Goal: Information Seeking & Learning: Learn about a topic

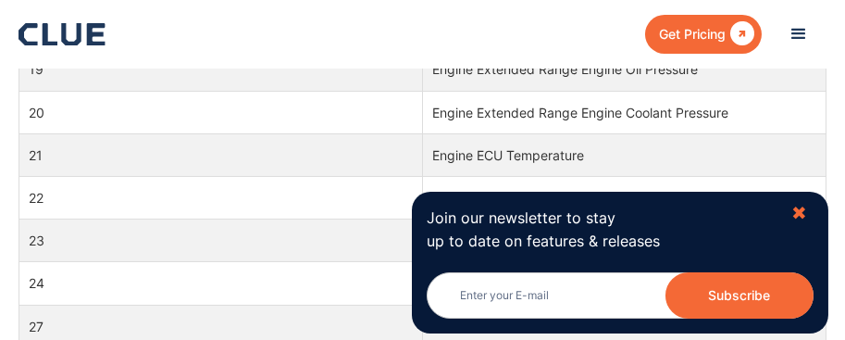
drag, startPoint x: 811, startPoint y: 202, endPoint x: 803, endPoint y: 209, distance: 10.5
click at [807, 206] on div "Join our newsletter to stay up to date on features & releases Subscribe Thank y…" at bounding box center [620, 262] width 416 height 141
click at [803, 210] on div "✖" at bounding box center [799, 213] width 16 height 23
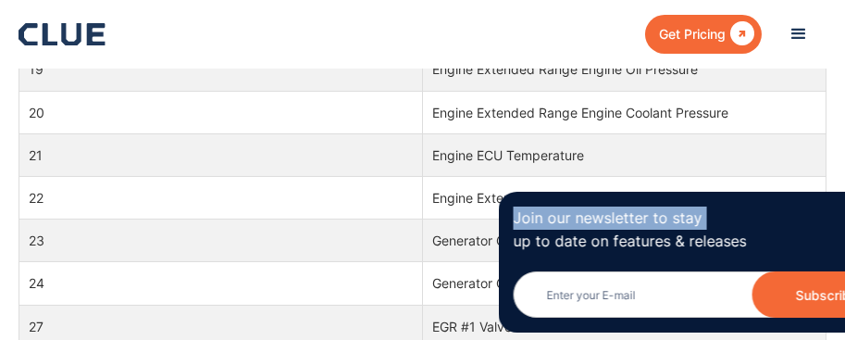
click at [803, 210] on div "Join our newsletter to stay up to date on features & releases Subscribe Thank y…" at bounding box center [706, 262] width 416 height 141
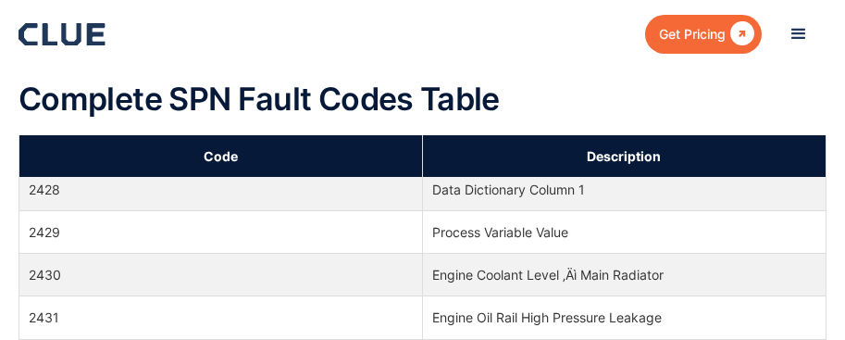
scroll to position [89990, 0]
